Goal: Task Accomplishment & Management: Manage account settings

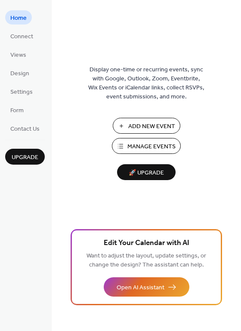
click at [141, 148] on span "Manage Events" at bounding box center [151, 146] width 48 height 9
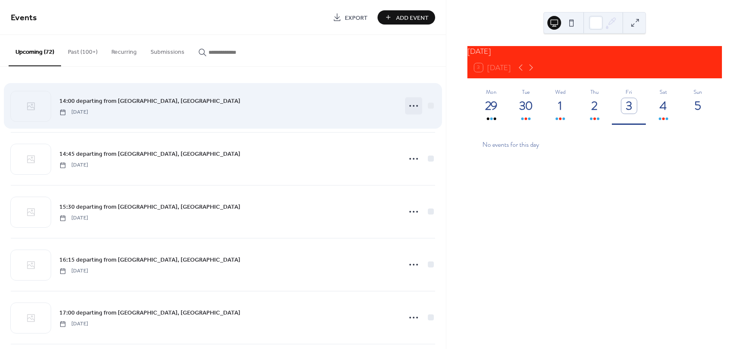
click at [407, 108] on icon at bounding box center [414, 106] width 14 height 14
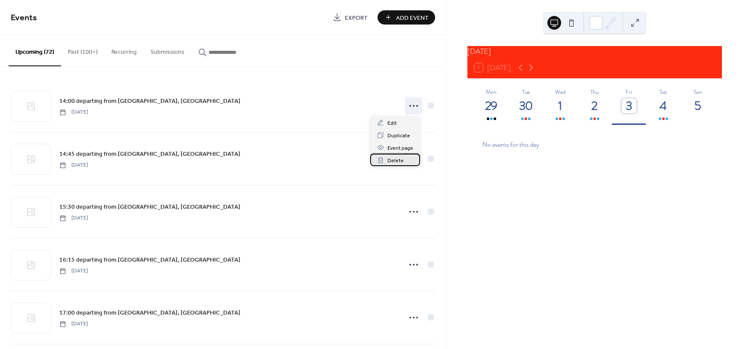
click at [397, 159] on span "Delete" at bounding box center [395, 160] width 16 height 9
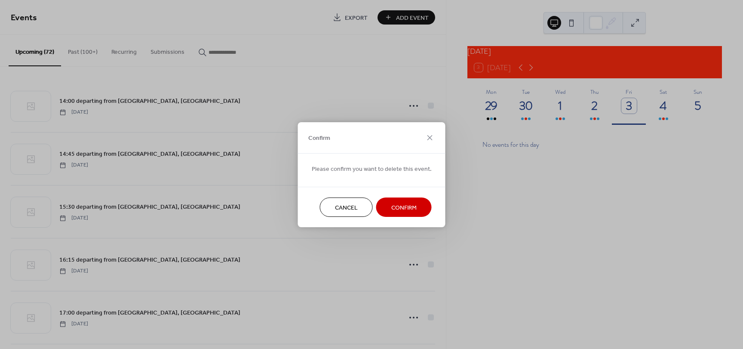
click at [404, 209] on span "Confirm" at bounding box center [403, 207] width 25 height 9
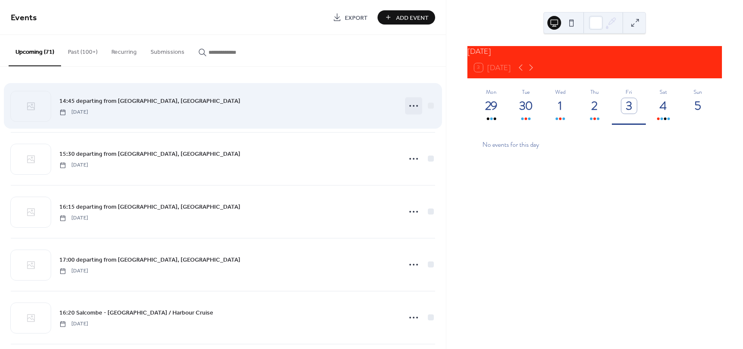
click at [410, 107] on icon at bounding box center [414, 106] width 14 height 14
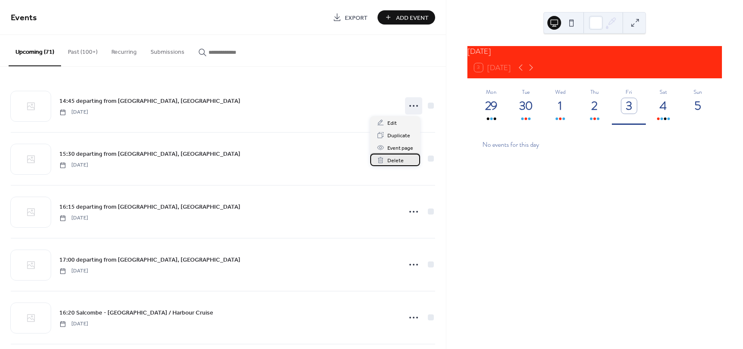
click at [396, 161] on span "Delete" at bounding box center [395, 160] width 16 height 9
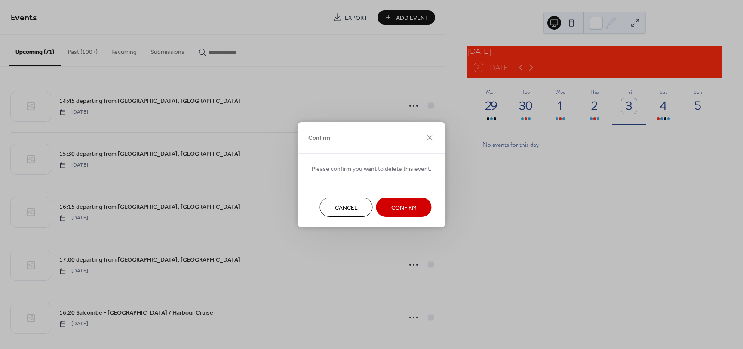
click at [395, 209] on span "Confirm" at bounding box center [403, 207] width 25 height 9
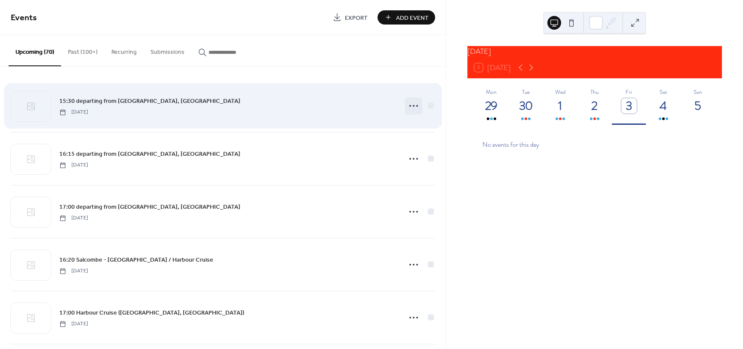
click at [413, 105] on circle at bounding box center [414, 106] width 2 height 2
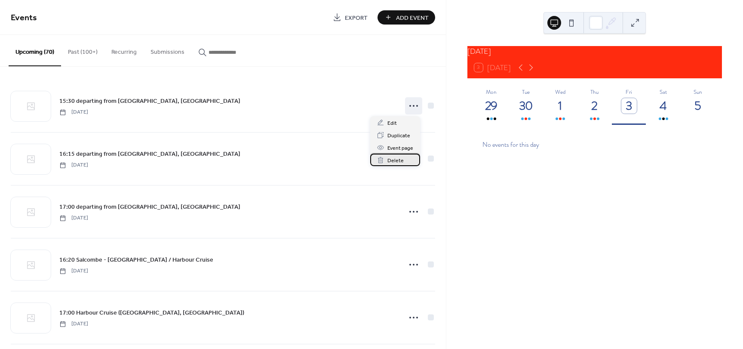
click at [399, 162] on span "Delete" at bounding box center [395, 160] width 16 height 9
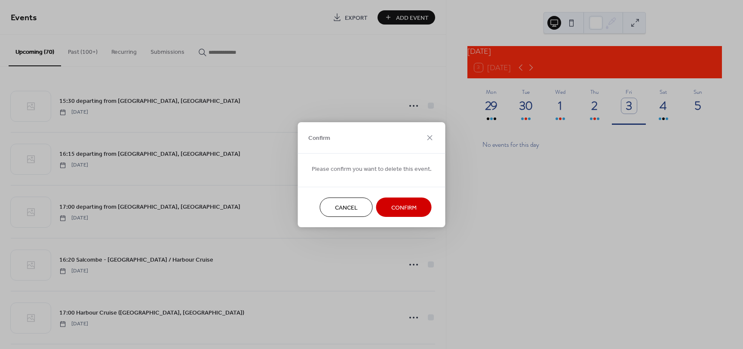
click at [402, 207] on span "Confirm" at bounding box center [403, 207] width 25 height 9
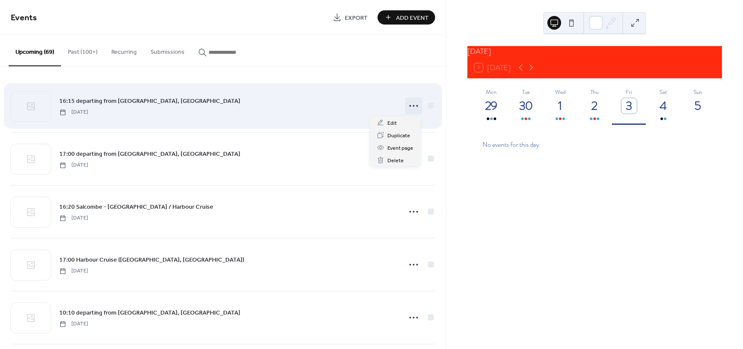
click at [411, 104] on icon at bounding box center [414, 106] width 14 height 14
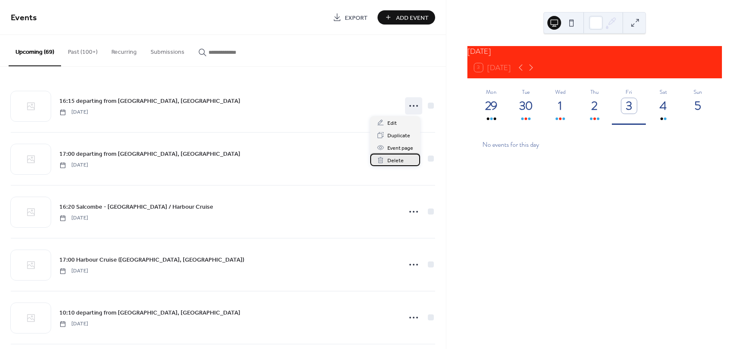
click at [395, 163] on span "Delete" at bounding box center [395, 160] width 16 height 9
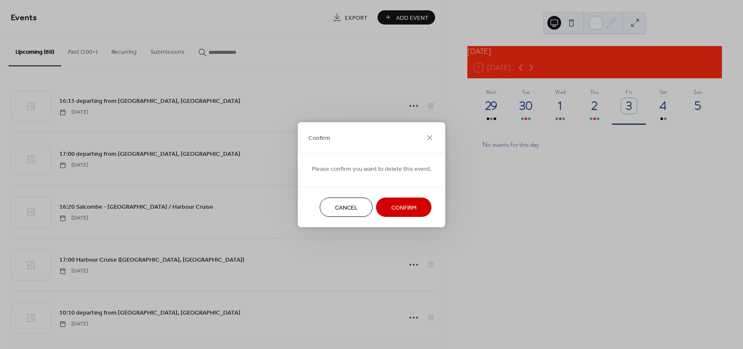
click at [403, 206] on span "Confirm" at bounding box center [403, 207] width 25 height 9
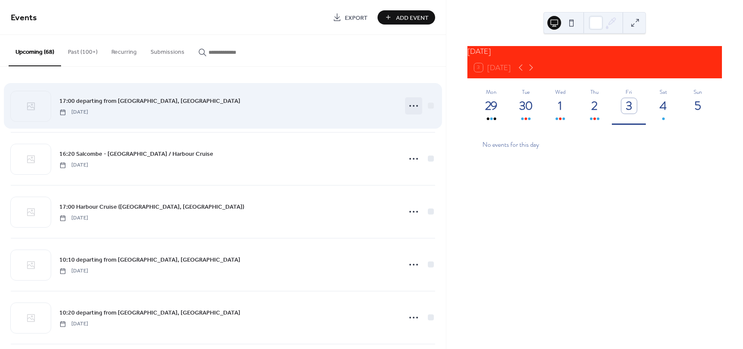
click at [409, 105] on icon at bounding box center [414, 106] width 14 height 14
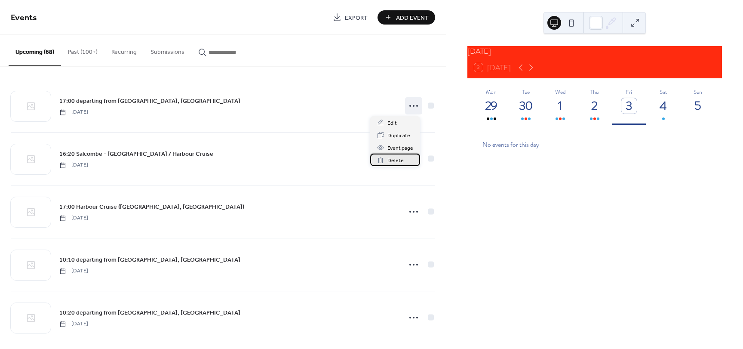
click at [400, 163] on span "Delete" at bounding box center [395, 160] width 16 height 9
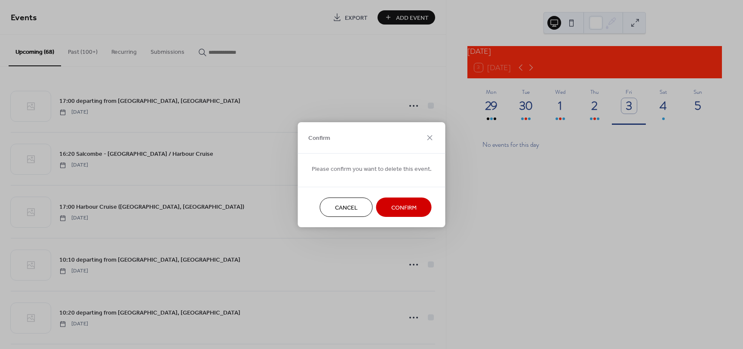
click at [400, 208] on span "Confirm" at bounding box center [403, 207] width 25 height 9
